Goal: Transaction & Acquisition: Purchase product/service

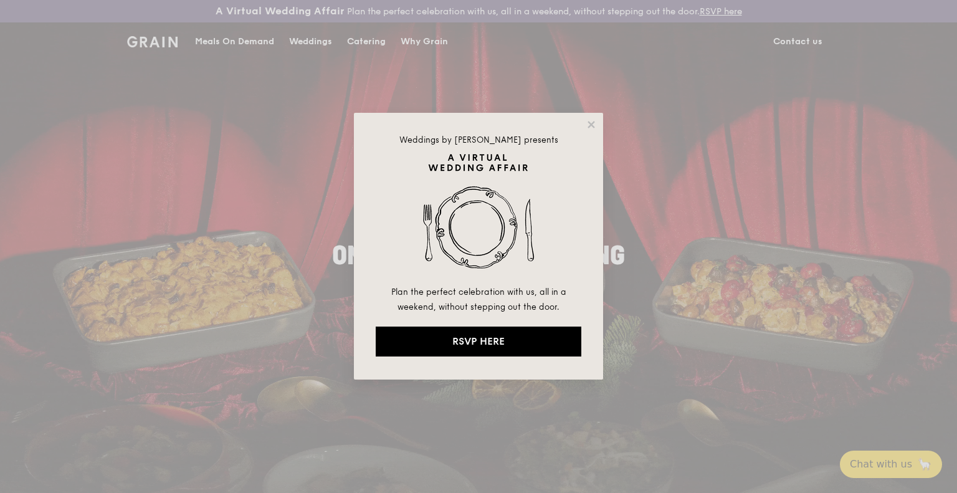
drag, startPoint x: 588, startPoint y: 119, endPoint x: 523, endPoint y: 103, distance: 66.8
click at [588, 119] on icon at bounding box center [591, 124] width 11 height 11
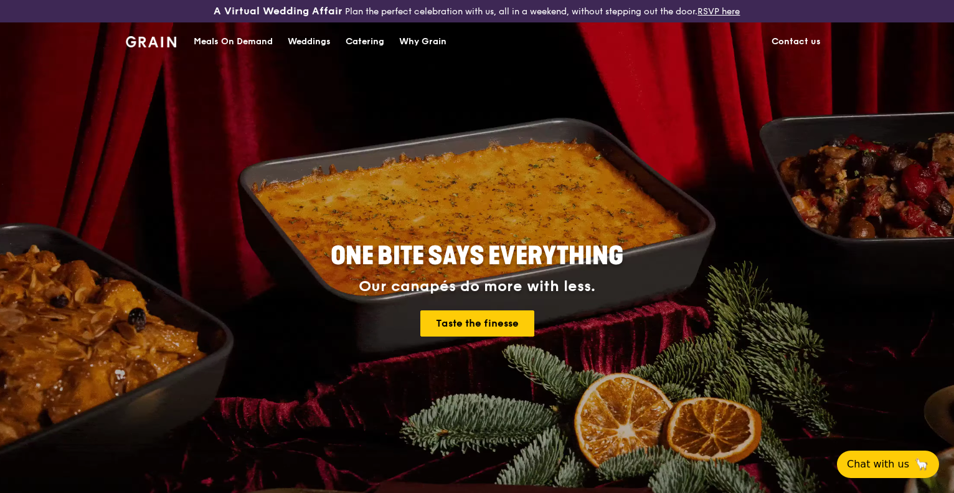
click at [252, 42] on div "Meals On Demand" at bounding box center [233, 41] width 79 height 37
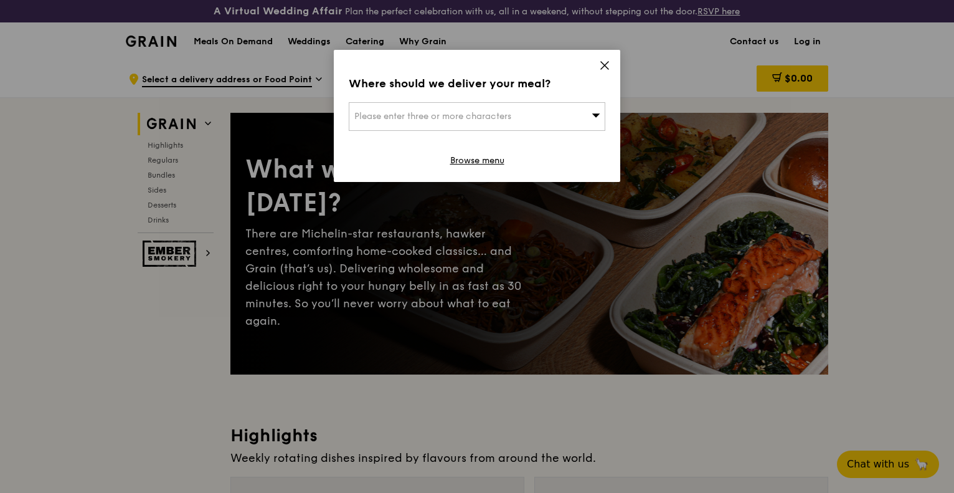
click at [473, 121] on span "Please enter three or more characters" at bounding box center [432, 116] width 157 height 11
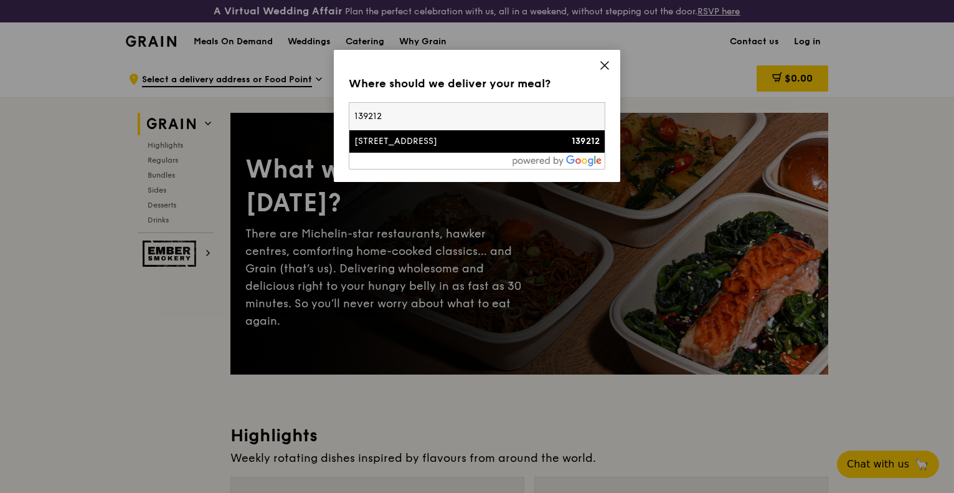
type input "139212"
click at [504, 140] on div "[STREET_ADDRESS]" at bounding box center [446, 141] width 184 height 12
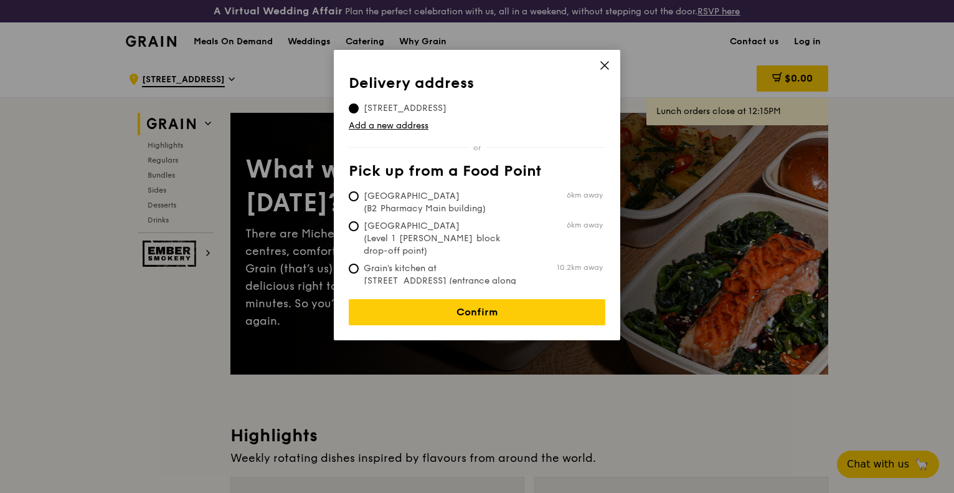
scroll to position [62, 0]
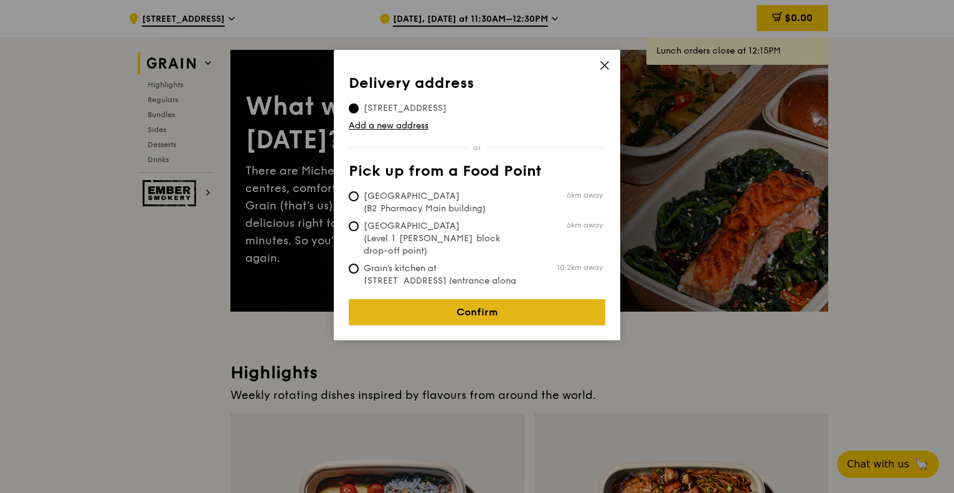
click at [506, 302] on link "Confirm" at bounding box center [477, 312] width 257 height 26
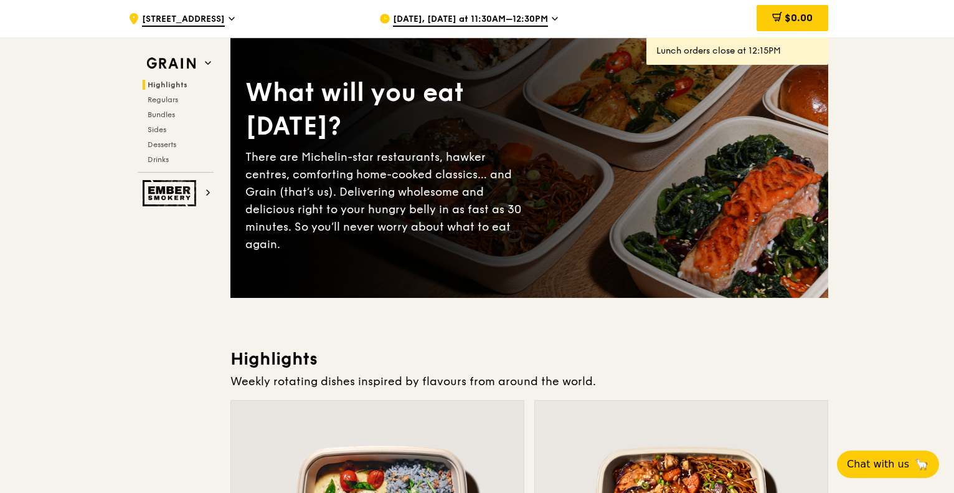
scroll to position [0, 0]
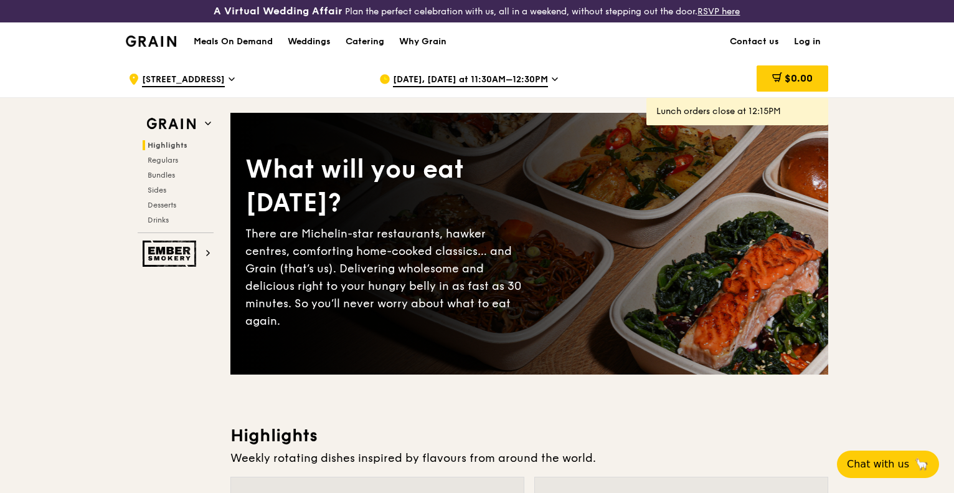
click at [458, 78] on span "Oct 6, Today at 11:30AM–12:30PM" at bounding box center [470, 81] width 155 height 14
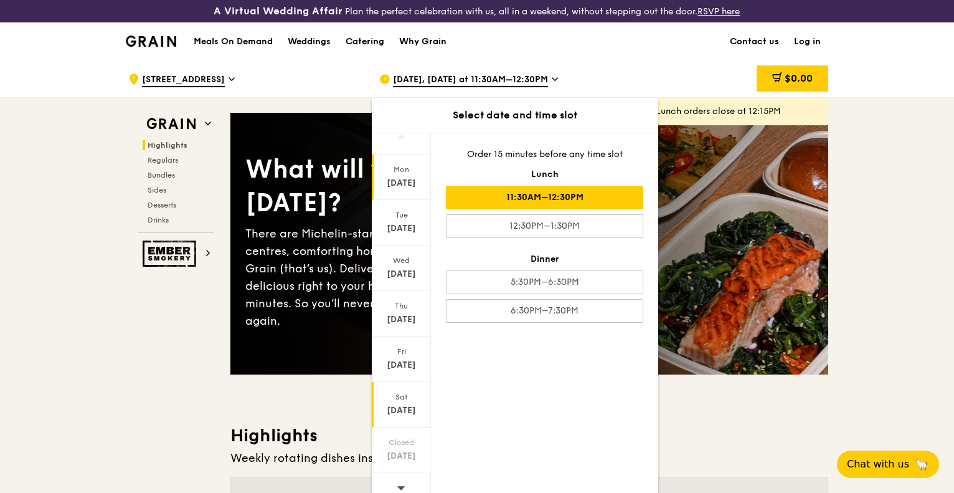
scroll to position [22, 0]
click at [402, 475] on icon at bounding box center [401, 476] width 9 height 9
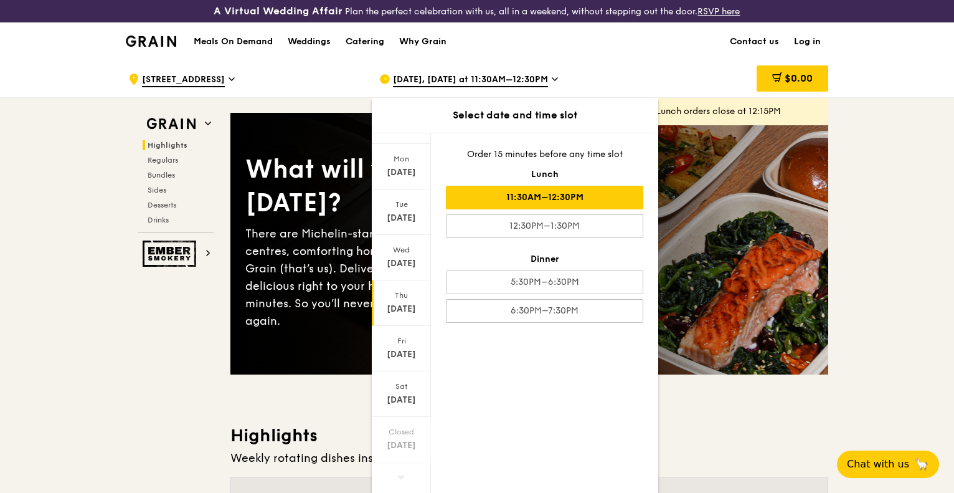
click at [408, 308] on div "Oct 16" at bounding box center [401, 309] width 55 height 12
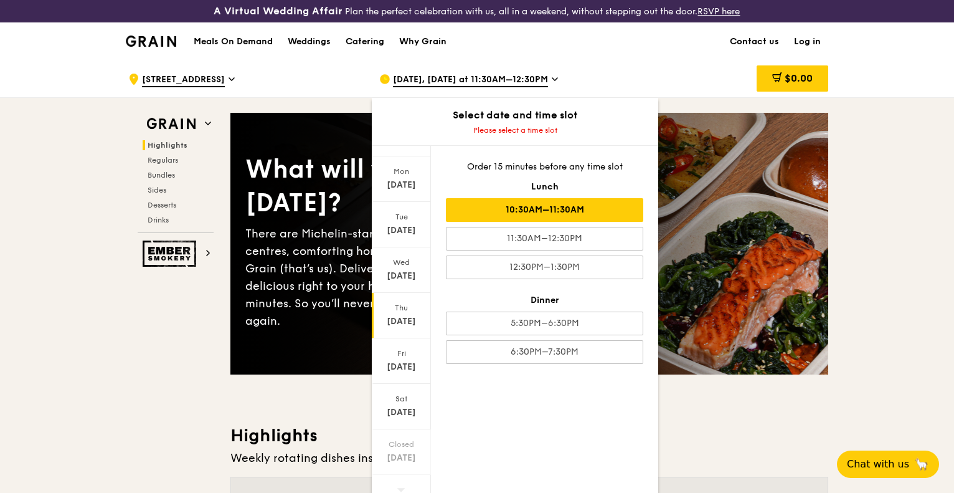
click at [565, 202] on div "10:30AM–11:30AM" at bounding box center [544, 210] width 197 height 24
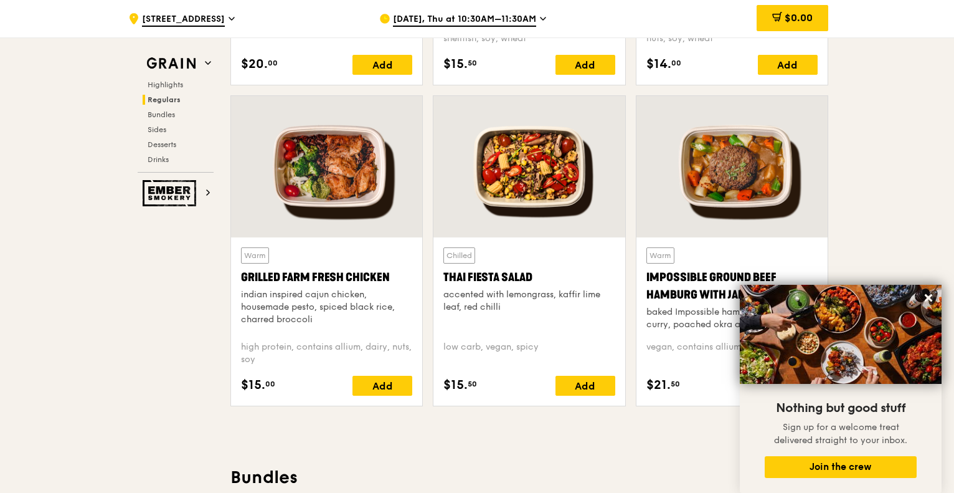
scroll to position [1400, 0]
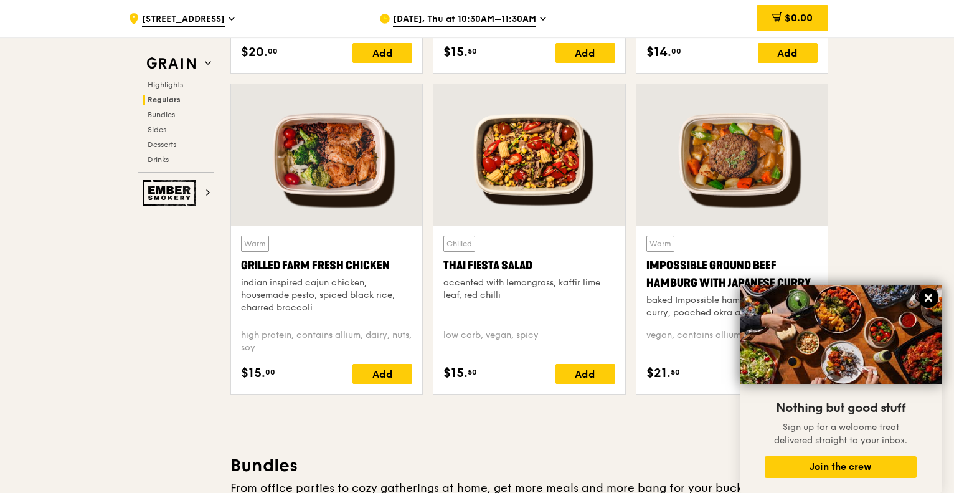
click at [929, 296] on icon at bounding box center [928, 297] width 7 height 7
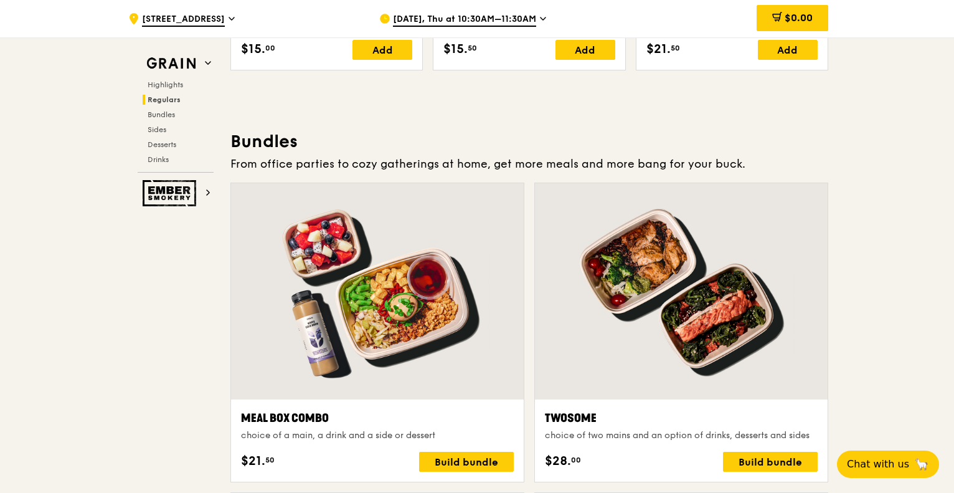
scroll to position [1719, 0]
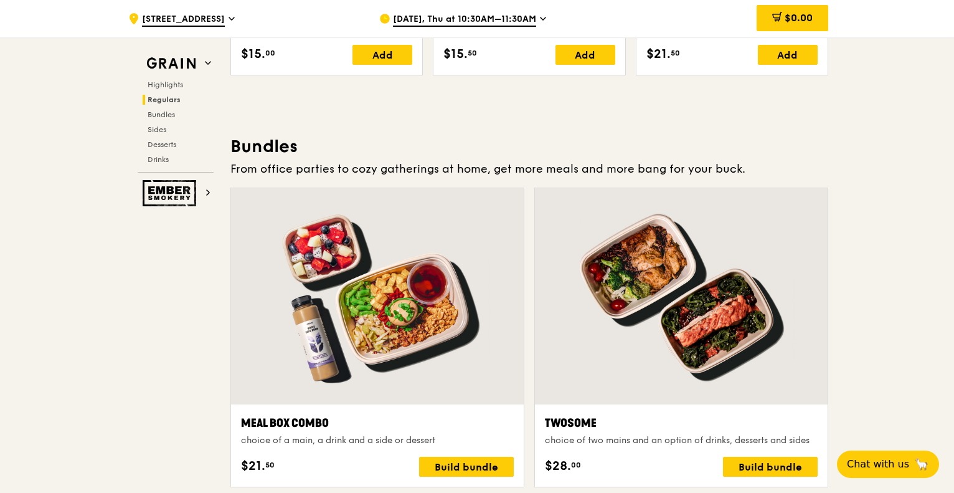
drag, startPoint x: 953, startPoint y: 159, endPoint x: 954, endPoint y: 170, distance: 10.6
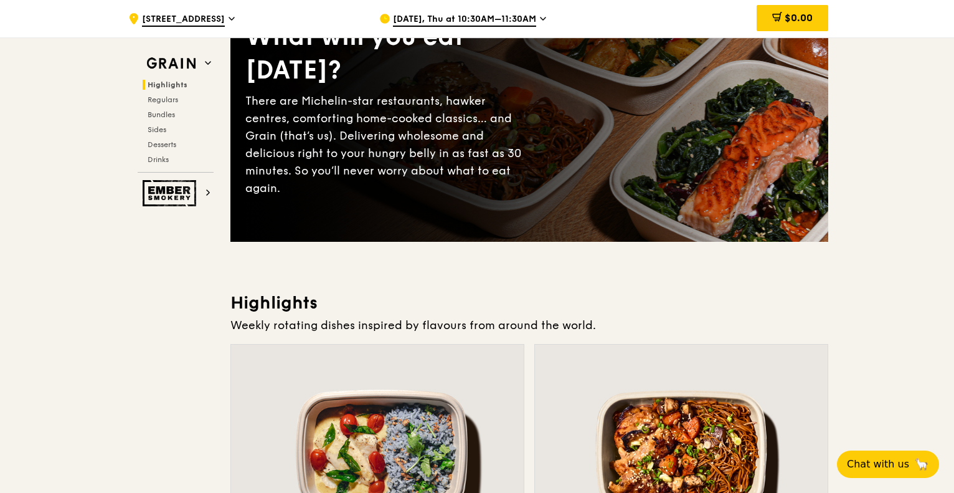
scroll to position [113, 0]
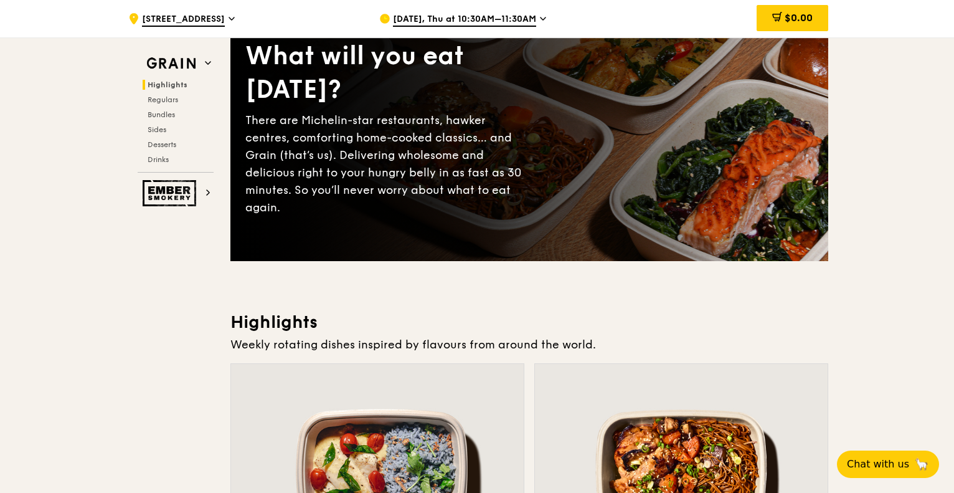
drag, startPoint x: 952, startPoint y: 42, endPoint x: 952, endPoint y: 54, distance: 12.5
click at [189, 60] on img at bounding box center [171, 63] width 57 height 22
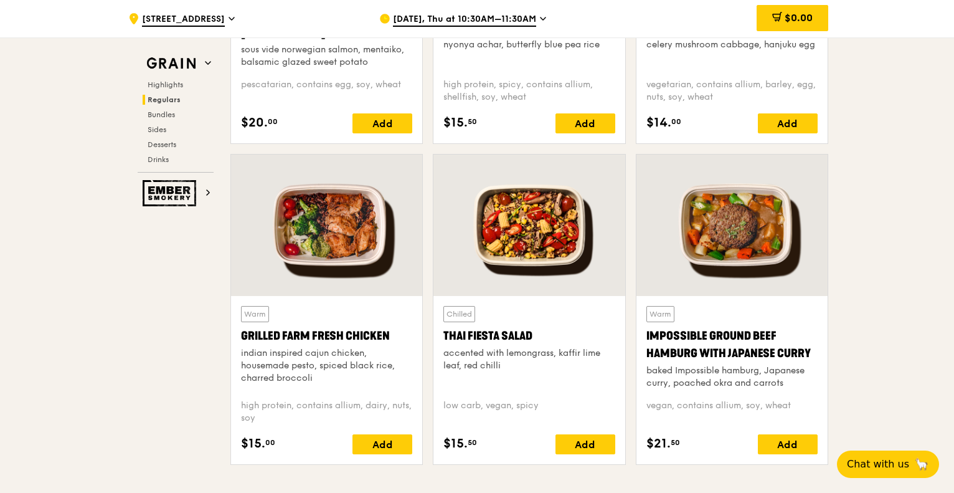
scroll to position [1308, 0]
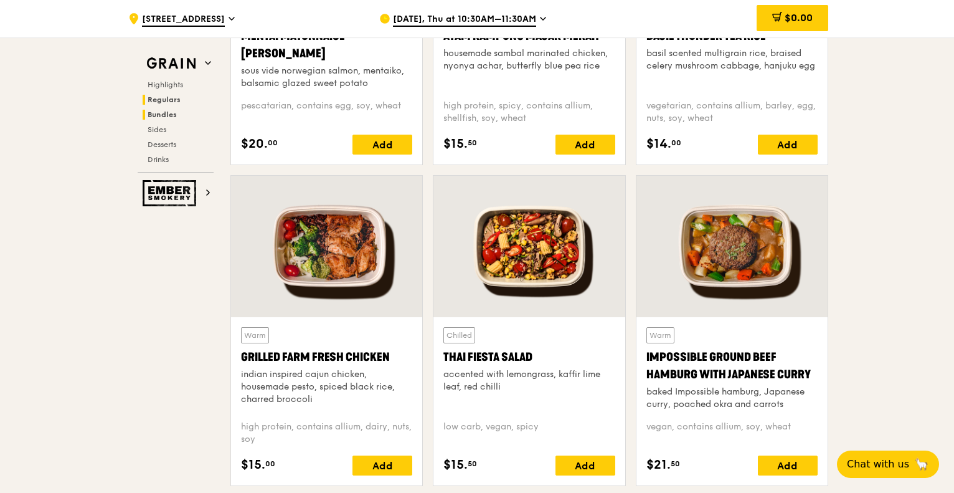
click at [170, 111] on span "Bundles" at bounding box center [162, 114] width 29 height 9
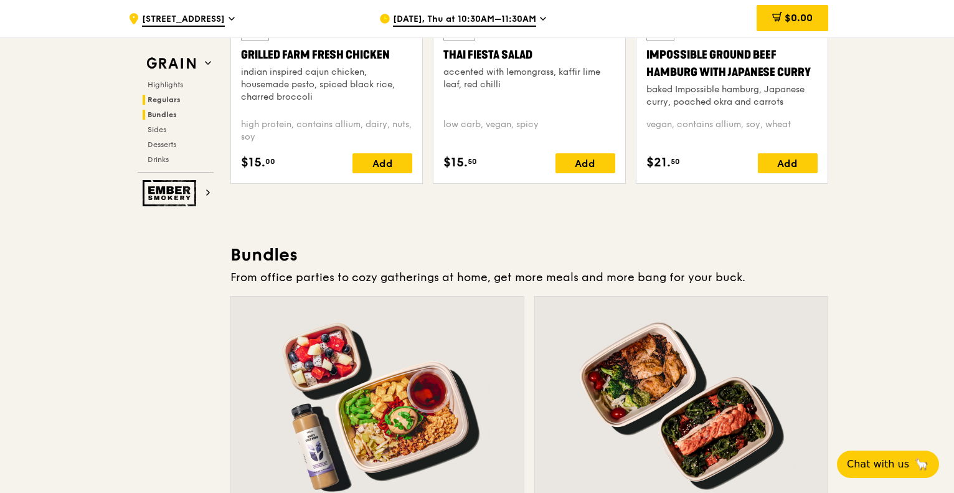
scroll to position [1554, 0]
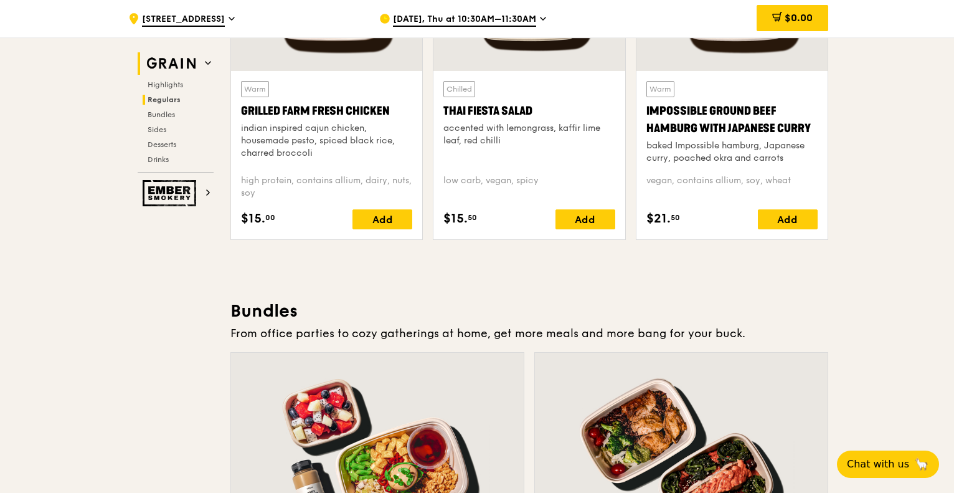
click at [210, 64] on icon at bounding box center [208, 63] width 6 height 6
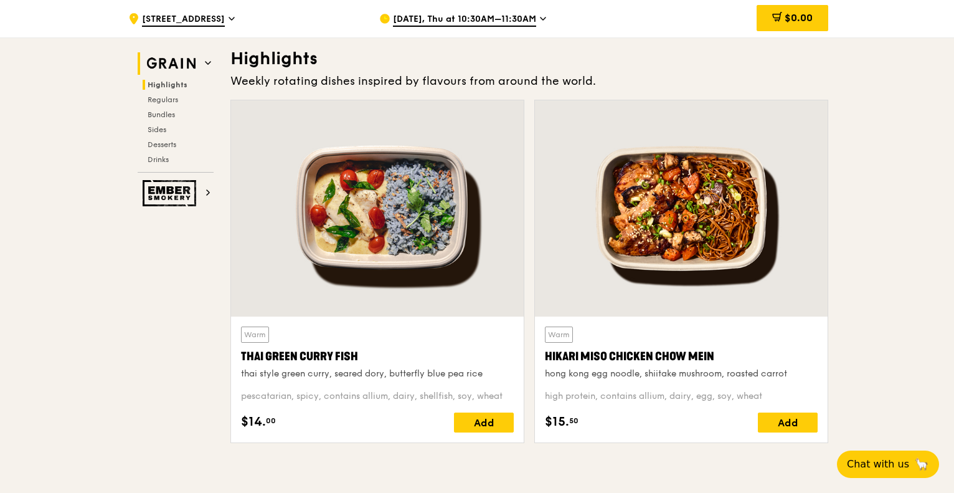
scroll to position [374, 0]
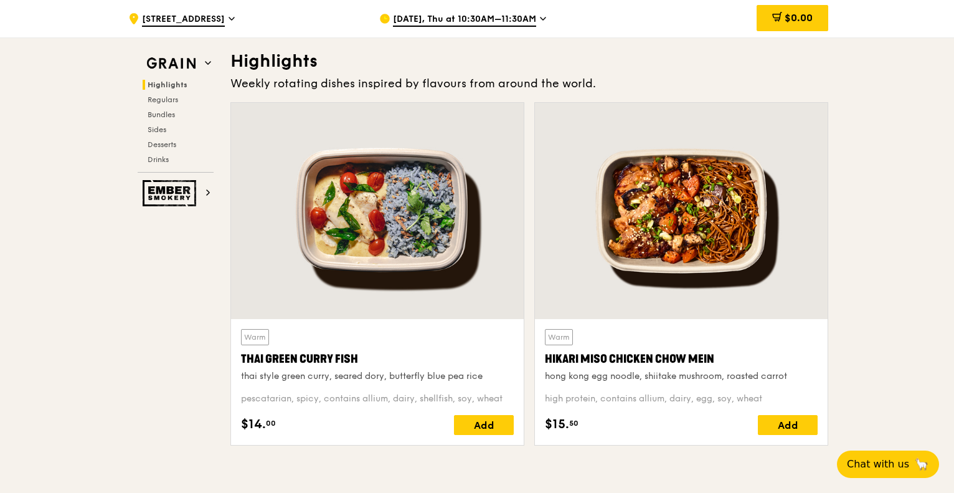
click at [358, 334] on div "Warm Thai Green Curry Fish thai style green curry, seared dory, butterfly blue …" at bounding box center [377, 356] width 273 height 54
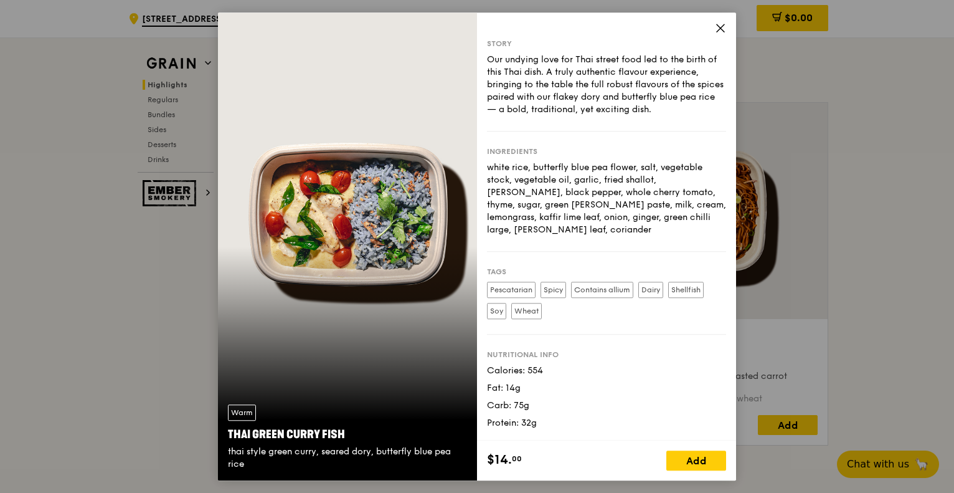
click at [722, 24] on icon at bounding box center [720, 27] width 11 height 11
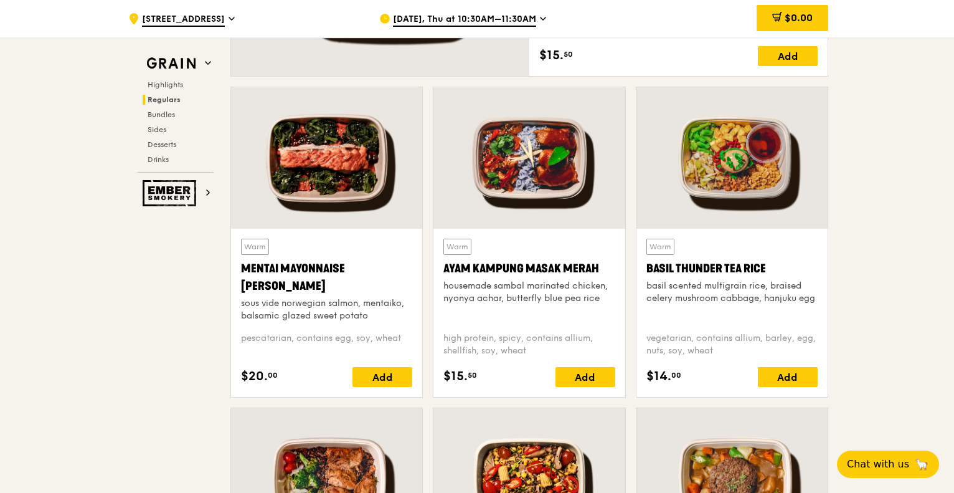
scroll to position [1059, 0]
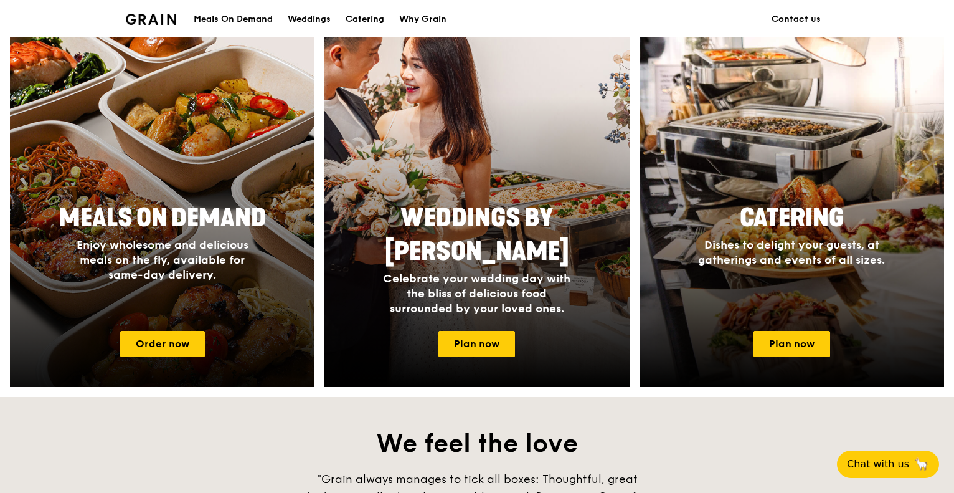
scroll to position [498, 0]
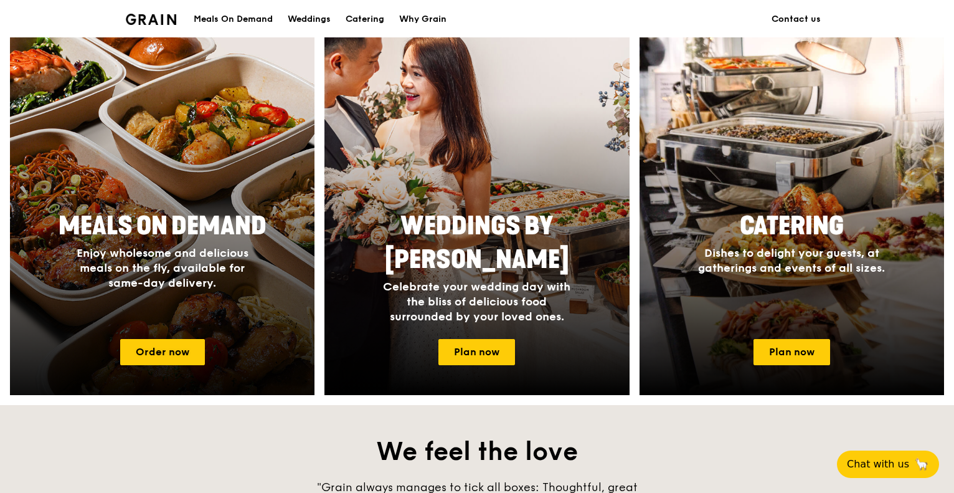
click at [181, 191] on div at bounding box center [162, 213] width 335 height 399
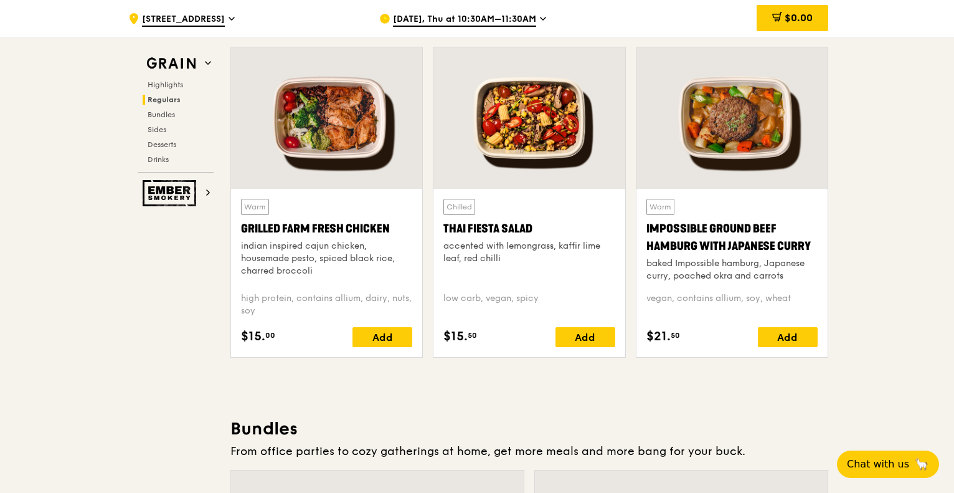
scroll to position [1418, 0]
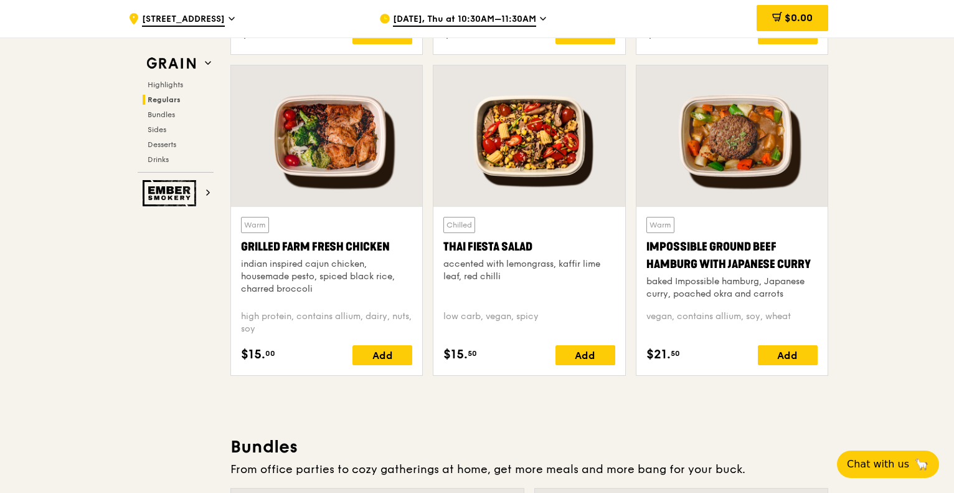
click at [523, 163] on div at bounding box center [529, 135] width 191 height 141
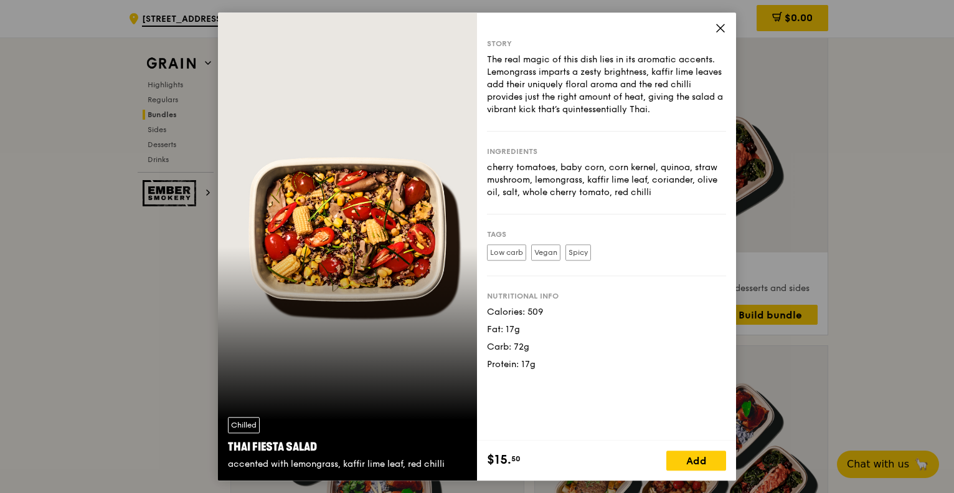
scroll to position [2041, 0]
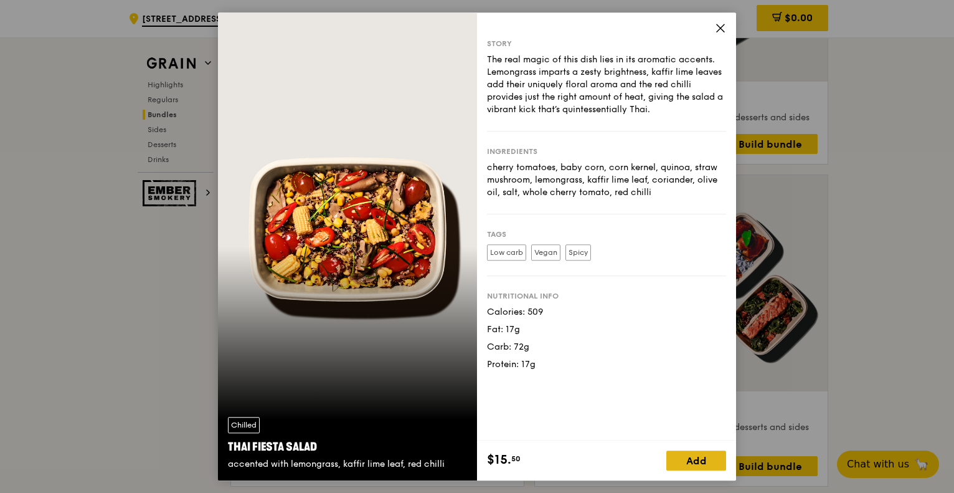
click at [683, 457] on div "Add" at bounding box center [696, 460] width 60 height 20
